Goal: Task Accomplishment & Management: Manage account settings

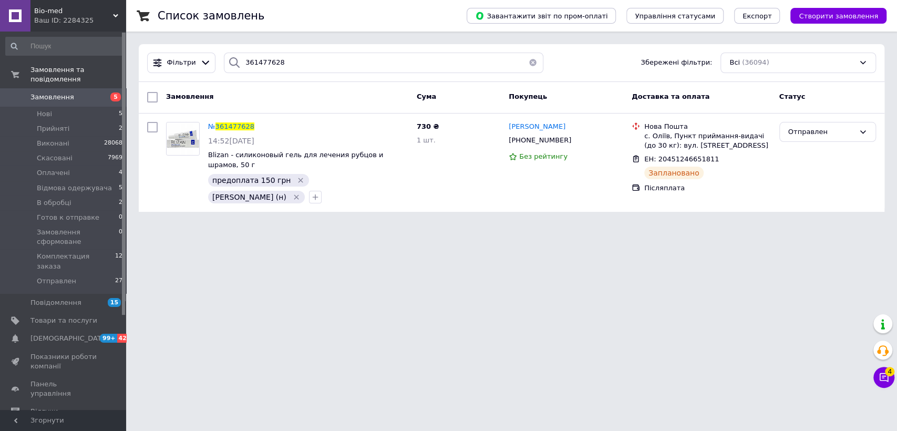
drag, startPoint x: 309, startPoint y: 67, endPoint x: 184, endPoint y: 76, distance: 125.3
click at [184, 76] on div "Фільтри 361477628 Збережені фільтри: Всі (36094)" at bounding box center [511, 63] width 745 height 38
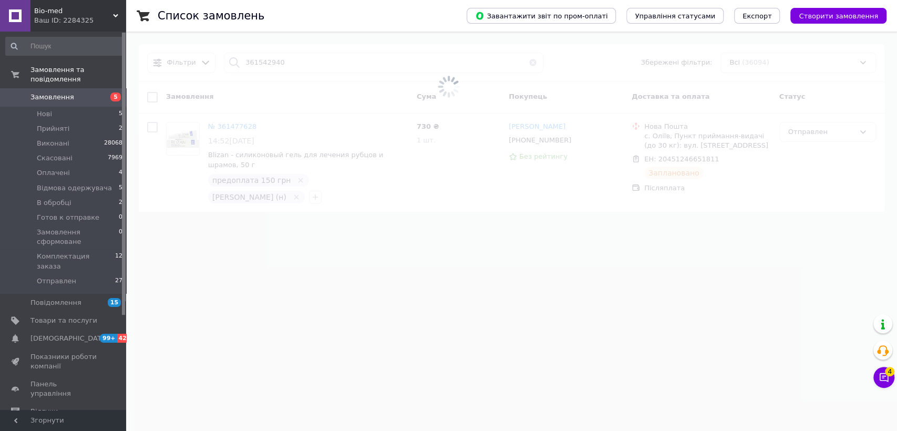
type input "361542940"
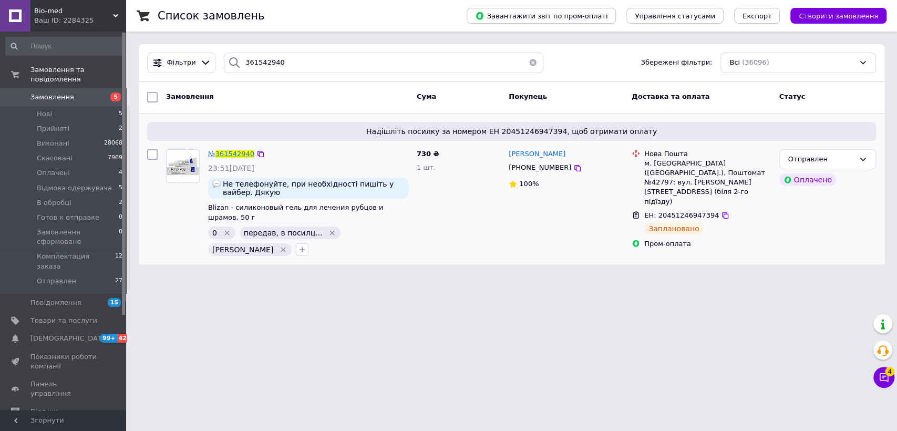
click at [220, 154] on span "361542940" at bounding box center [234, 154] width 39 height 8
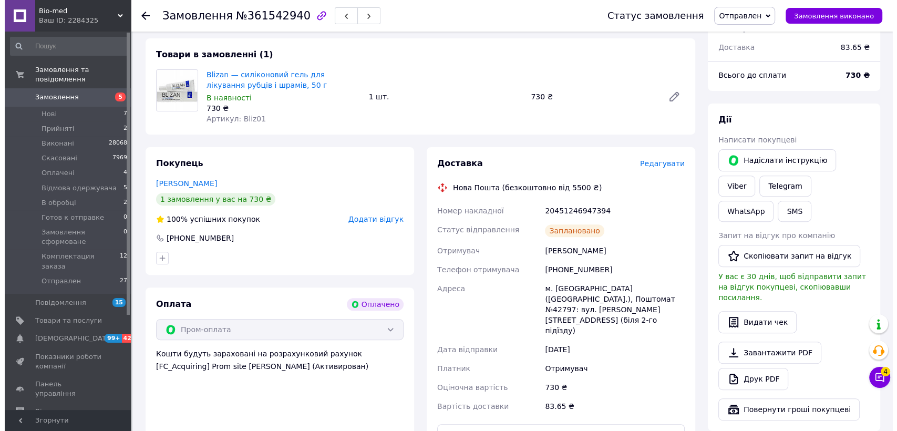
scroll to position [408, 0]
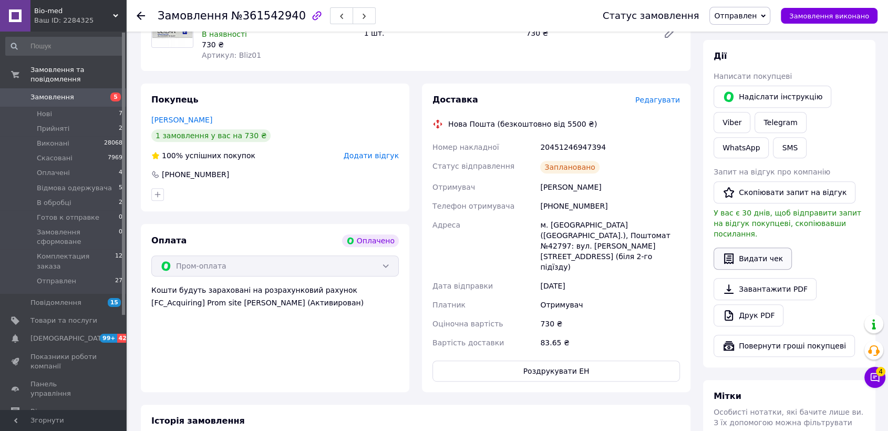
click at [762, 247] on button "Видати чек" at bounding box center [752, 258] width 78 height 22
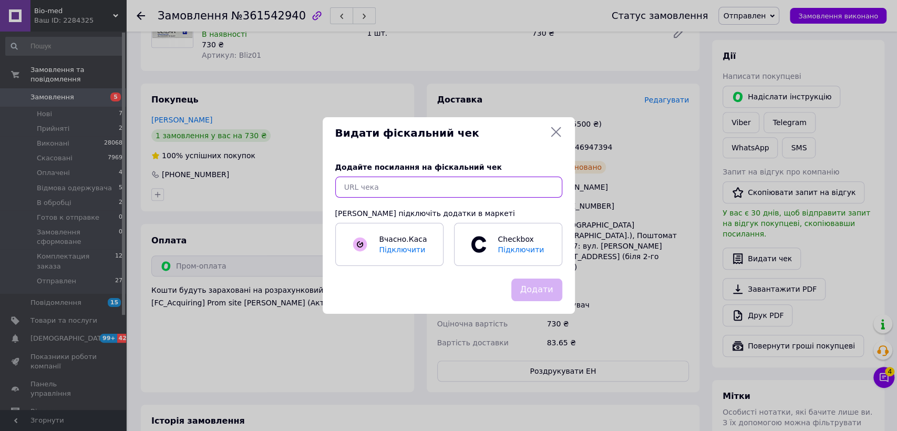
click at [369, 189] on input "text" at bounding box center [448, 186] width 227 height 21
paste input "[URL][DOMAIN_NAME]"
type input "[URL][DOMAIN_NAME]"
click at [538, 291] on button "Додати" at bounding box center [536, 289] width 51 height 23
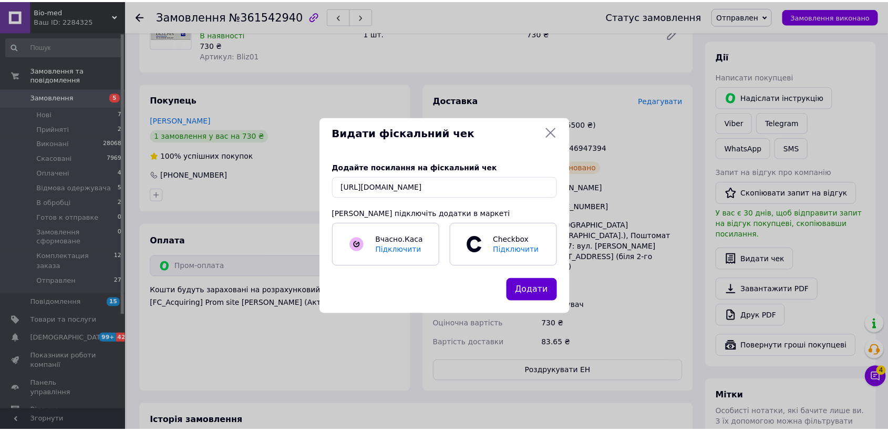
scroll to position [0, 0]
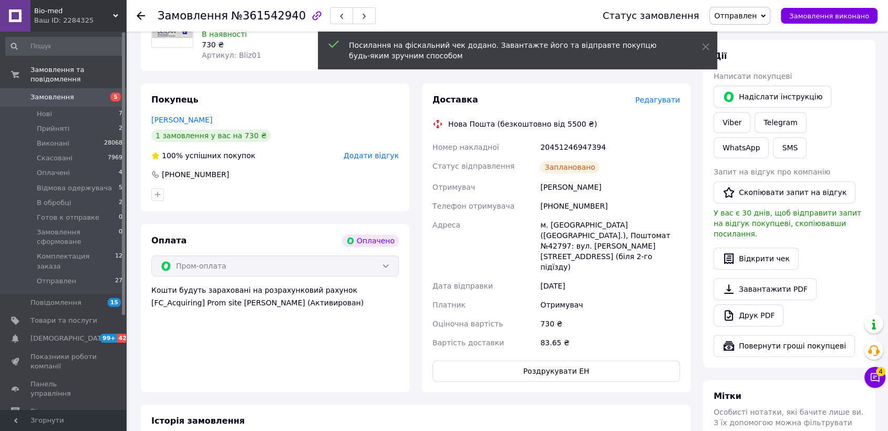
click at [40, 92] on span "Замовлення" at bounding box center [52, 96] width 44 height 9
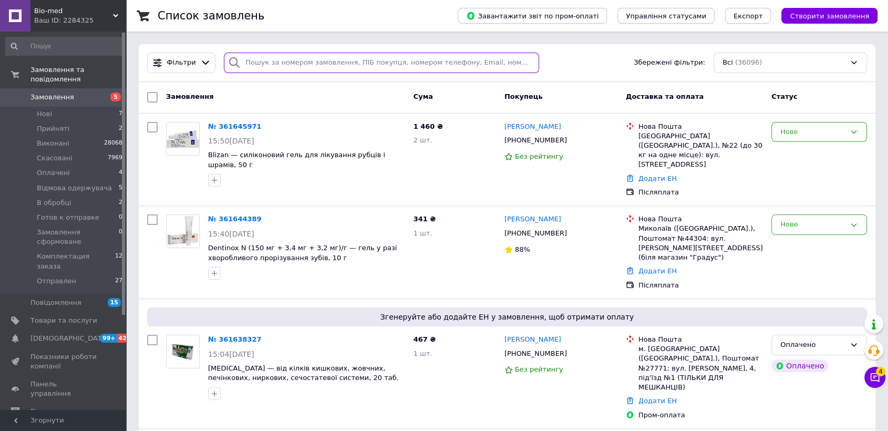
click at [289, 62] on input "search" at bounding box center [381, 63] width 315 height 20
paste input "357417276"
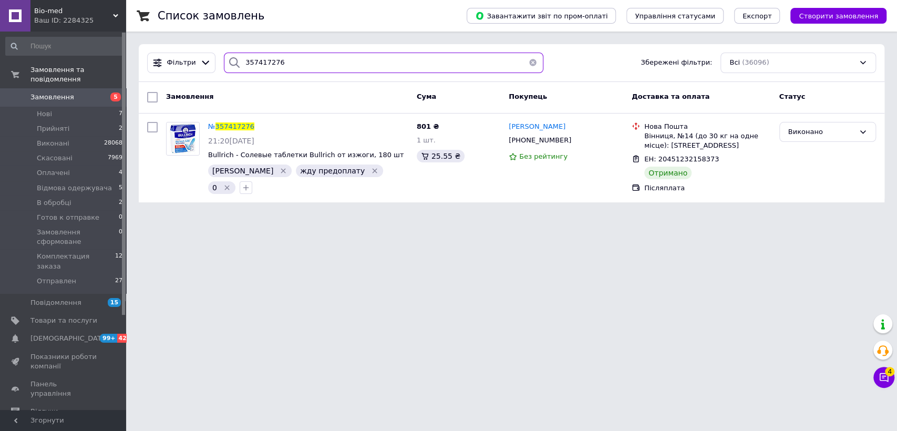
drag, startPoint x: 289, startPoint y: 66, endPoint x: 214, endPoint y: 65, distance: 75.1
click at [214, 65] on div "Фільтри 357417276 Збережені фільтри: Всі (36096)" at bounding box center [511, 63] width 737 height 20
paste input "9471681"
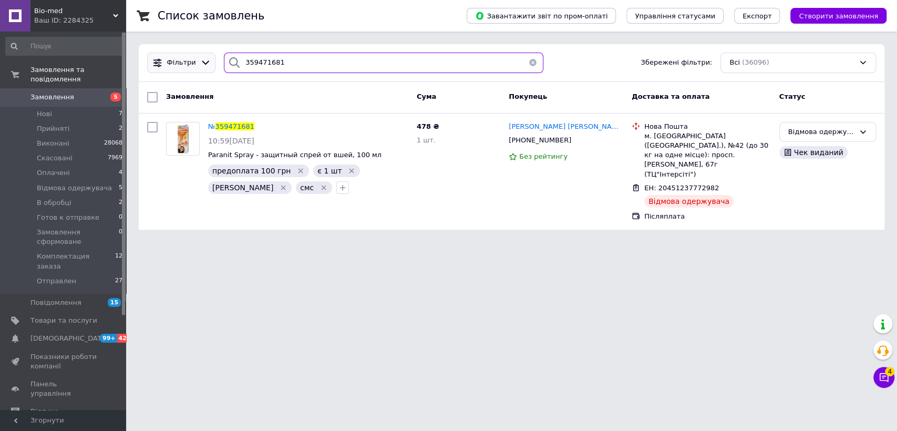
drag, startPoint x: 293, startPoint y: 66, endPoint x: 201, endPoint y: 66, distance: 91.9
click at [201, 66] on div "Фільтри 359471681 Збережені фільтри: Всі (36096)" at bounding box center [511, 63] width 737 height 20
paste input "58193"
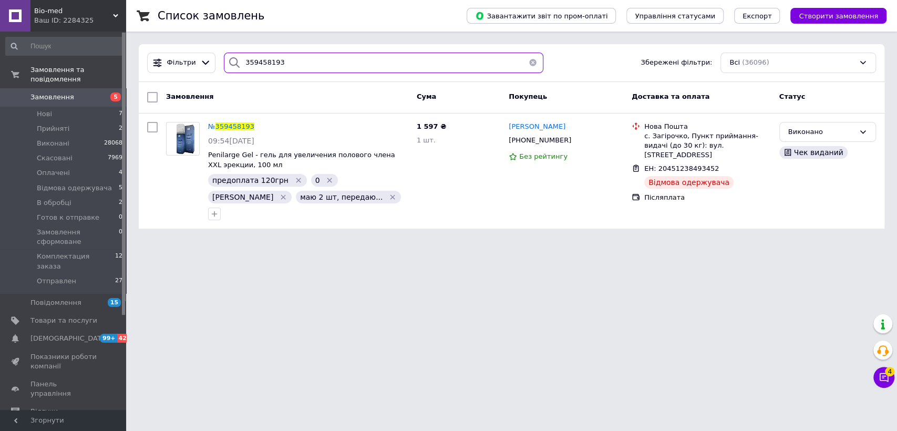
type input "359458193"
